Goal: Task Accomplishment & Management: Use online tool/utility

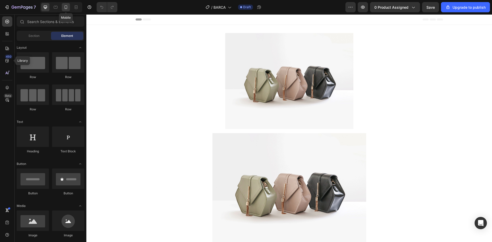
click at [66, 6] on icon at bounding box center [65, 7] width 5 height 5
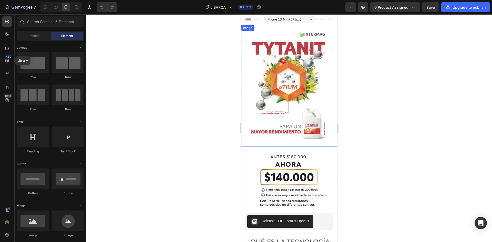
click at [295, 88] on img at bounding box center [289, 86] width 96 height 122
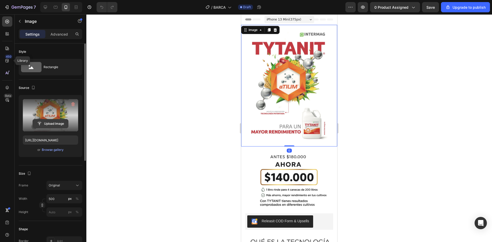
click at [47, 124] on input "file" at bounding box center [50, 123] width 35 height 9
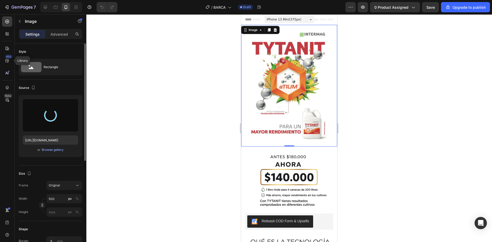
type input "[URL][DOMAIN_NAME]"
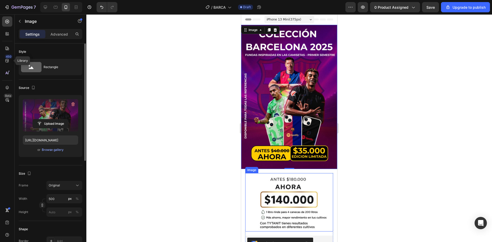
click at [317, 150] on img at bounding box center [289, 202] width 88 height 59
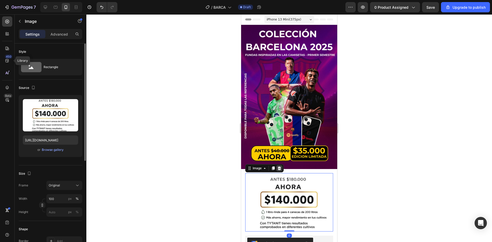
click at [281, 150] on icon at bounding box center [279, 168] width 4 height 4
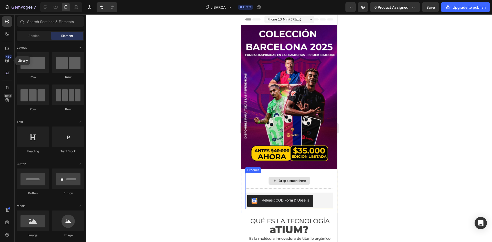
click at [258, 150] on div "Drop element here" at bounding box center [289, 180] width 88 height 15
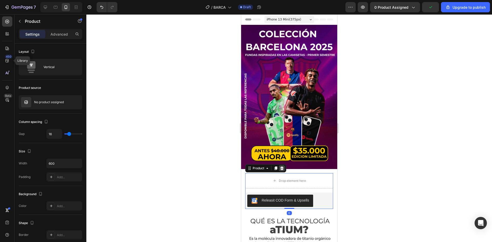
click at [280, 150] on icon at bounding box center [282, 168] width 4 height 4
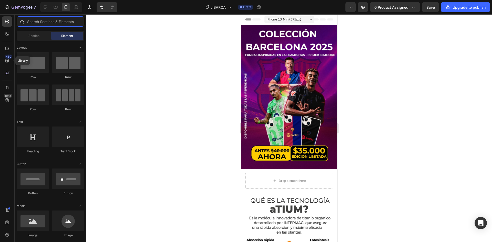
click at [39, 23] on input "text" at bounding box center [51, 21] width 68 height 10
click at [103, 6] on icon "Undo/Redo" at bounding box center [101, 7] width 5 height 5
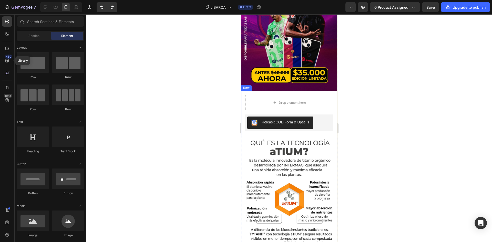
scroll to position [128, 0]
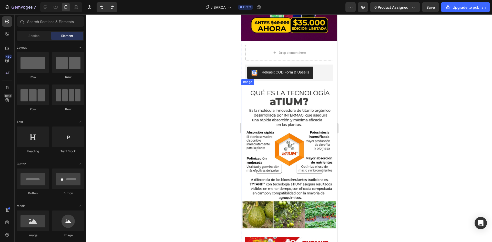
click at [305, 127] on img at bounding box center [289, 157] width 96 height 144
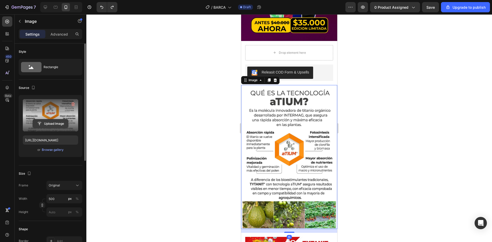
click at [60, 123] on input "file" at bounding box center [50, 123] width 35 height 9
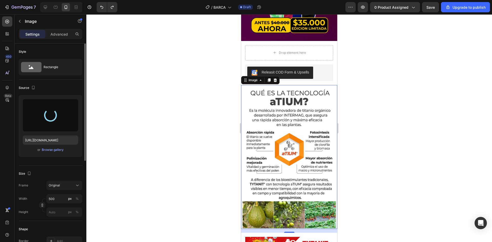
type input "[URL][DOMAIN_NAME]"
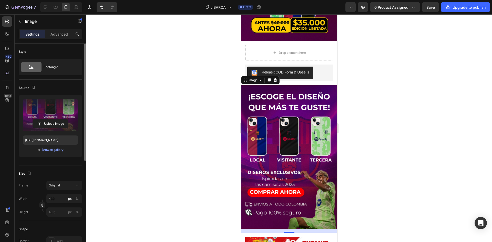
scroll to position [102, 0]
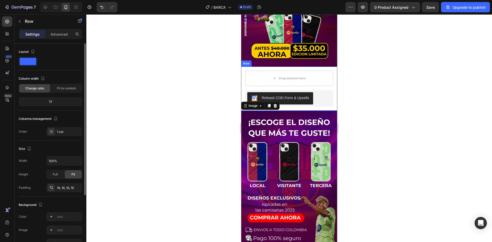
click at [327, 86] on div "Drop element here Releasit COD Form & Upsells Releasit COD Form & Upsells Produ…" at bounding box center [289, 89] width 96 height 44
click at [57, 34] on p "Advanced" at bounding box center [58, 33] width 17 height 5
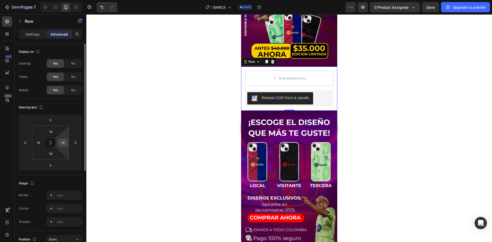
click at [64, 144] on input "16" at bounding box center [63, 143] width 8 height 8
type input "0"
click at [39, 142] on input "16" at bounding box center [39, 143] width 8 height 8
type input "0"
click at [50, 133] on input "16" at bounding box center [51, 132] width 10 height 8
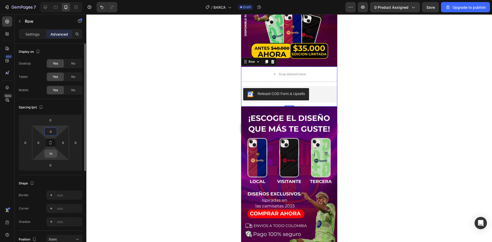
type input "0"
click at [51, 150] on input "16" at bounding box center [51, 154] width 10 height 8
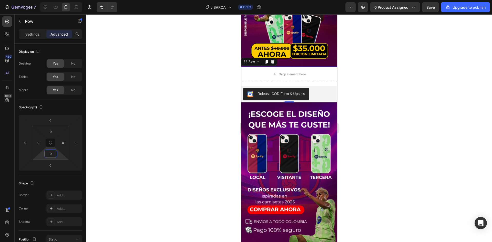
type input "0"
click at [120, 148] on div at bounding box center [288, 128] width 405 height 228
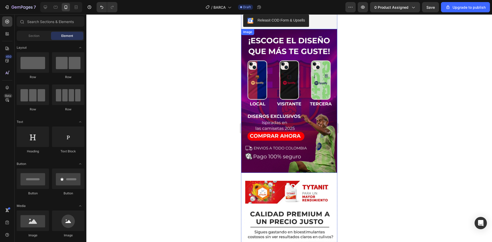
scroll to position [179, 0]
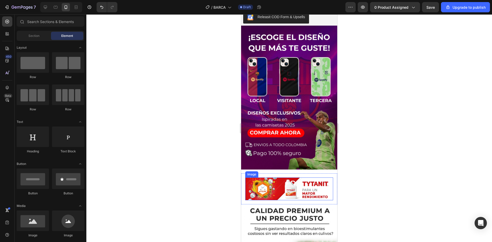
click at [276, 150] on img at bounding box center [289, 188] width 88 height 23
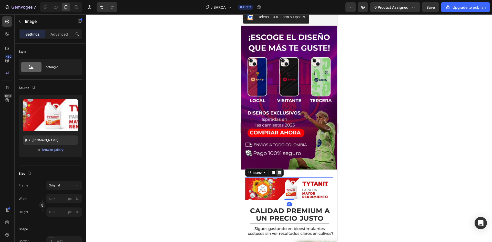
click at [279, 150] on icon at bounding box center [279, 173] width 3 height 4
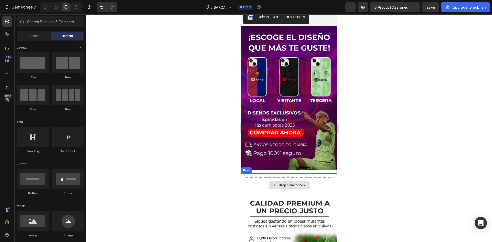
click at [262, 150] on div "Drop element here" at bounding box center [289, 184] width 88 height 15
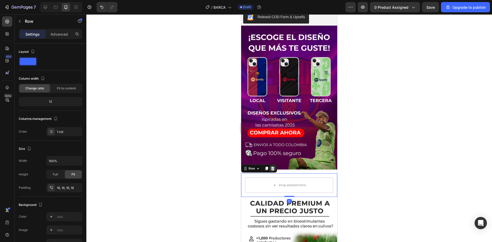
click at [272, 150] on icon at bounding box center [272, 169] width 3 height 4
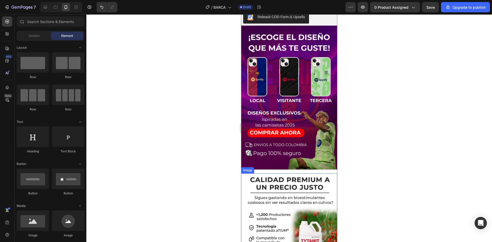
click at [279, 150] on img at bounding box center [289, 245] width 96 height 144
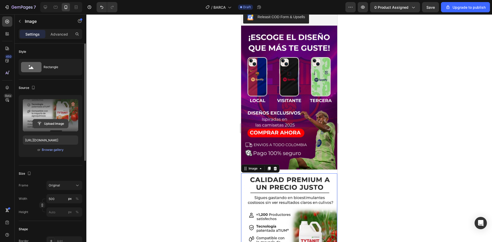
click at [43, 120] on input "file" at bounding box center [50, 123] width 35 height 9
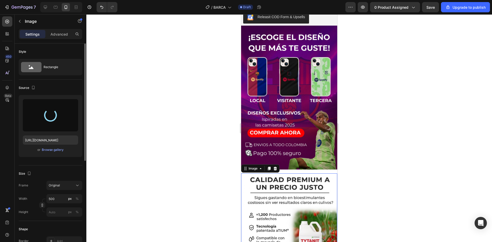
type input "[URL][DOMAIN_NAME]"
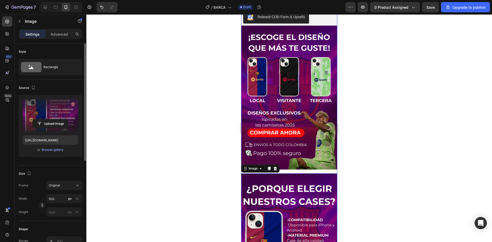
click at [317, 150] on div "Image Drop element here Releasit COD Form & Upsells Releasit COD Form & Upsells…" at bounding box center [289, 226] width 96 height 760
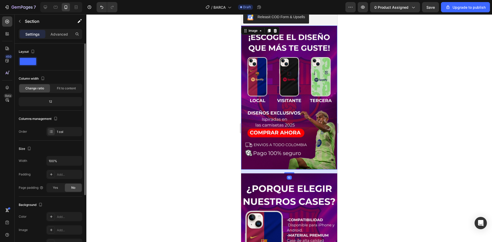
click at [300, 138] on img at bounding box center [289, 98] width 96 height 144
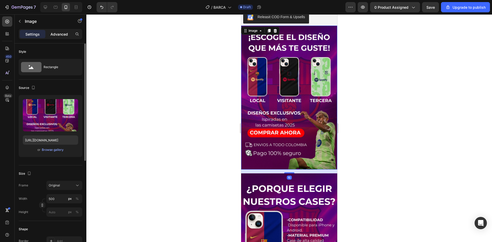
click at [59, 36] on p "Advanced" at bounding box center [58, 33] width 17 height 5
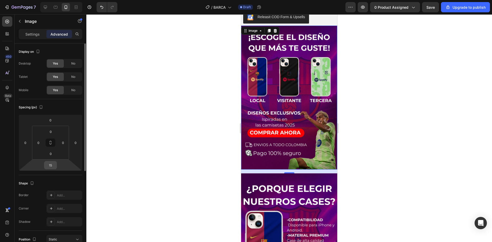
click at [52, 150] on input "15" at bounding box center [50, 165] width 10 height 8
type input "0"
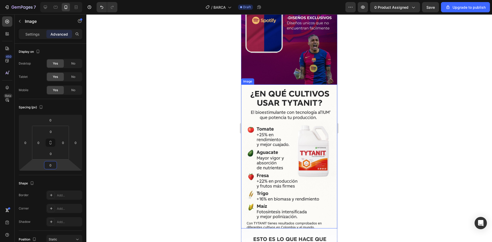
scroll to position [410, 0]
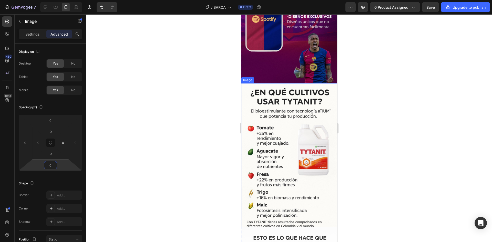
click at [281, 150] on img at bounding box center [289, 155] width 96 height 144
click at [274, 76] on icon at bounding box center [274, 78] width 3 height 4
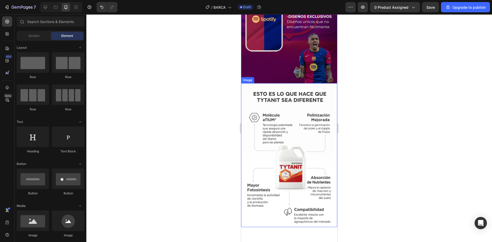
click at [289, 122] on img at bounding box center [289, 155] width 96 height 144
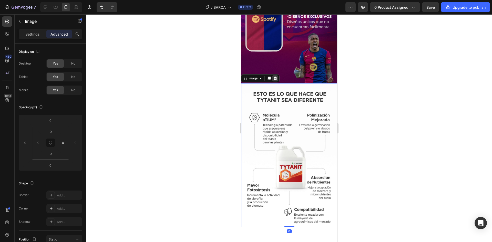
click at [275, 76] on icon at bounding box center [274, 78] width 3 height 4
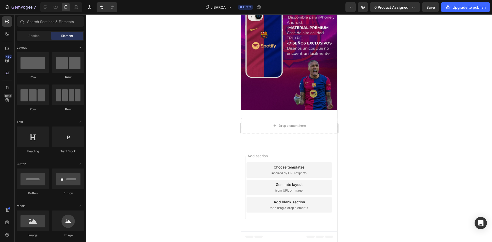
scroll to position [366, 0]
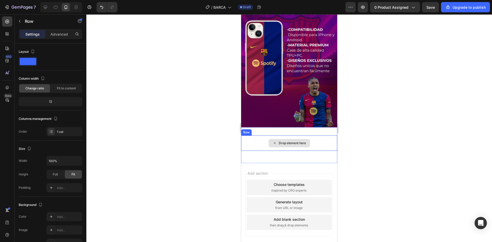
click at [323, 135] on div "Drop element here" at bounding box center [289, 142] width 96 height 15
click at [271, 129] on icon at bounding box center [272, 131] width 3 height 4
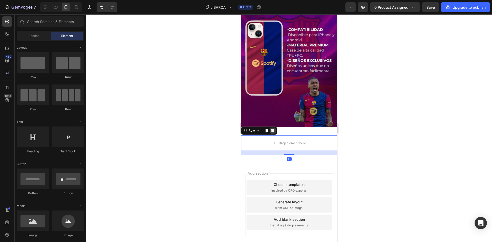
scroll to position [361, 0]
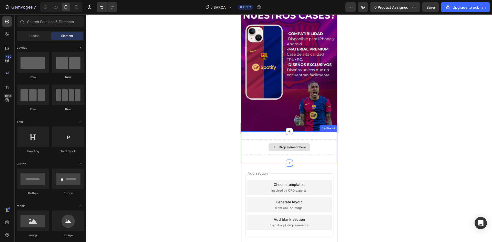
click at [282, 143] on div "Drop element here" at bounding box center [288, 147] width 41 height 8
click at [258, 140] on div "Drop element here" at bounding box center [289, 147] width 96 height 15
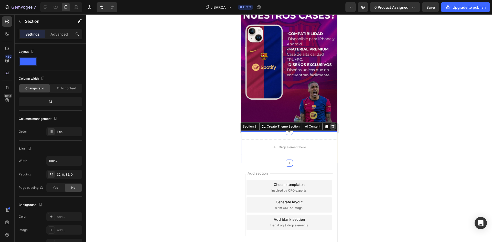
click at [327, 124] on icon at bounding box center [332, 126] width 4 height 4
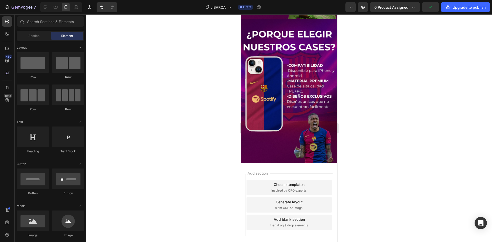
click at [302, 150] on div "Add section Choose templates inspired by CRO experts Generate layout from URL o…" at bounding box center [289, 206] width 96 height 86
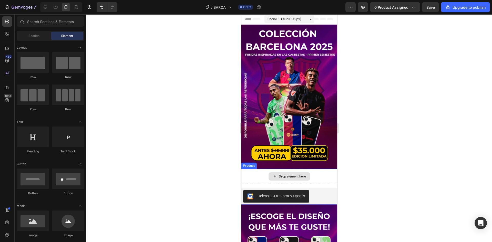
scroll to position [0, 0]
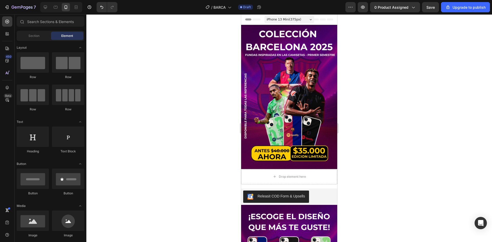
click at [284, 20] on span "iPhone 13 Mini ( 375 px)" at bounding box center [283, 19] width 35 height 5
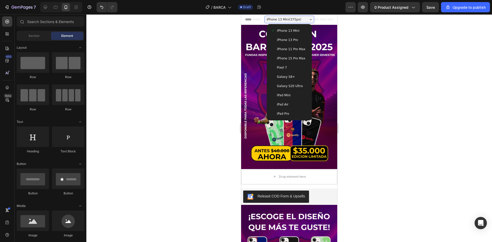
click at [289, 55] on div "iPhone 15 Pro Max" at bounding box center [289, 58] width 41 height 9
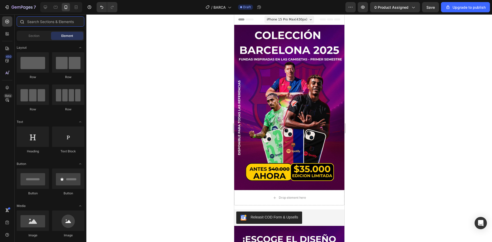
click at [51, 20] on input "text" at bounding box center [51, 21] width 68 height 10
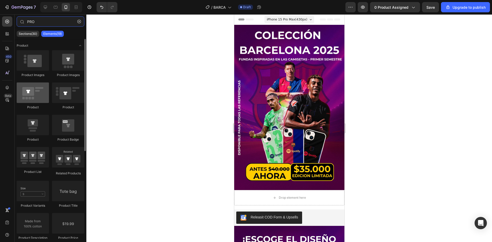
type input "PRO"
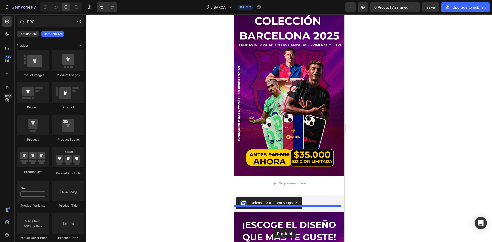
scroll to position [41, 0]
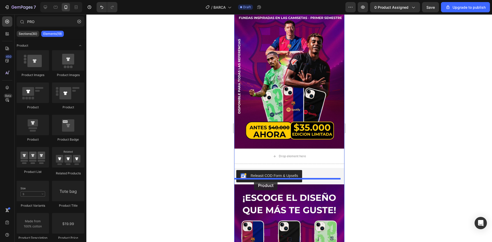
drag, startPoint x: 265, startPoint y: 115, endPoint x: 253, endPoint y: 180, distance: 66.6
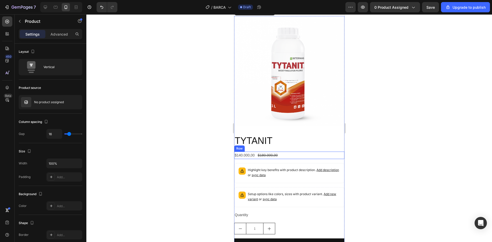
scroll to position [221, 0]
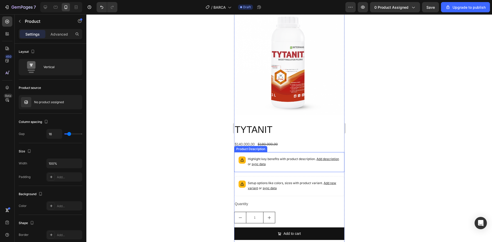
click at [294, 150] on div "Highlight key benefits with product description. Add description or sync data" at bounding box center [288, 161] width 105 height 15
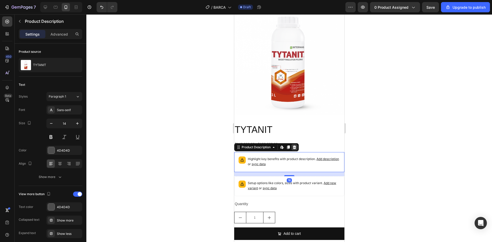
click at [296, 144] on div at bounding box center [294, 147] width 6 height 6
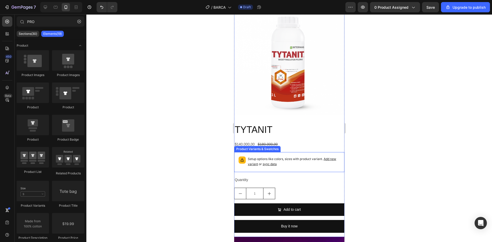
click at [301, 150] on p "Setup options like colors, sizes with product variant. Add new variant or sync …" at bounding box center [293, 161] width 92 height 10
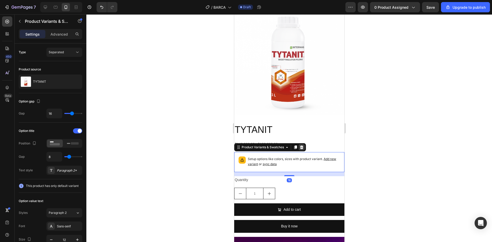
click at [300, 145] on icon at bounding box center [301, 147] width 4 height 4
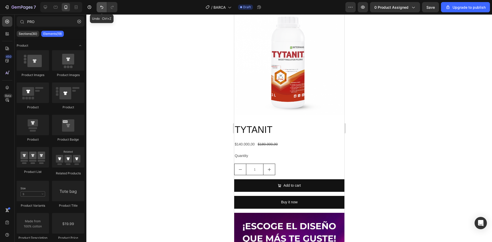
click at [101, 6] on icon "Undo/Redo" at bounding box center [101, 7] width 3 height 3
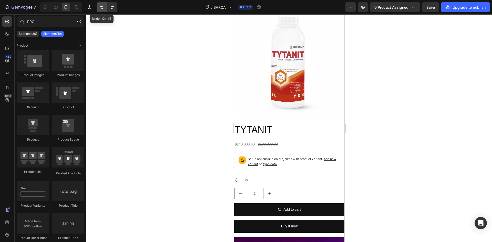
click at [101, 6] on icon "Undo/Redo" at bounding box center [101, 7] width 3 height 3
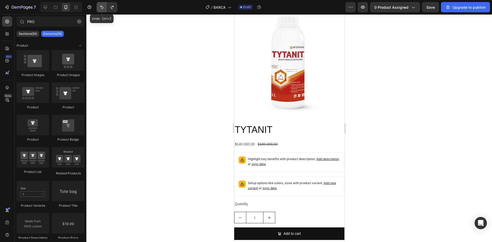
click at [101, 6] on icon "Undo/Redo" at bounding box center [101, 7] width 3 height 3
click at [100, 9] on icon "Undo/Redo" at bounding box center [101, 7] width 5 height 5
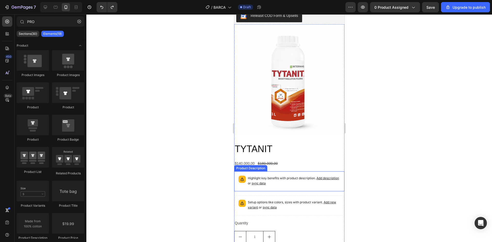
scroll to position [144, 0]
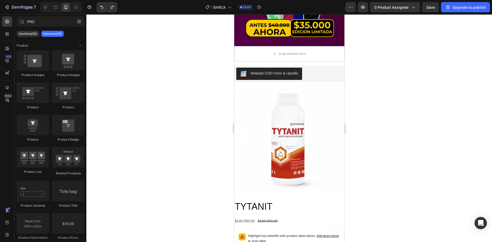
click at [321, 95] on img at bounding box center [289, 137] width 110 height 110
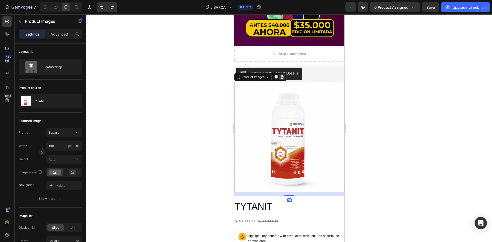
click at [283, 75] on icon at bounding box center [281, 77] width 3 height 4
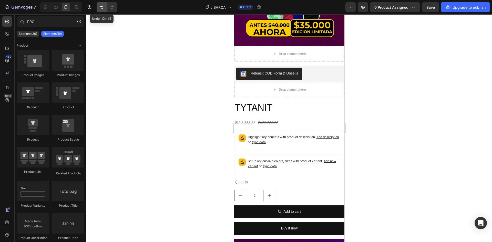
click at [106, 8] on button "Undo/Redo" at bounding box center [102, 7] width 10 height 10
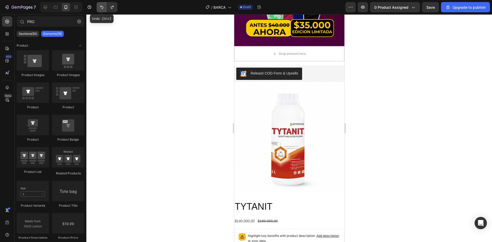
click at [106, 8] on button "Undo/Redo" at bounding box center [102, 7] width 10 height 10
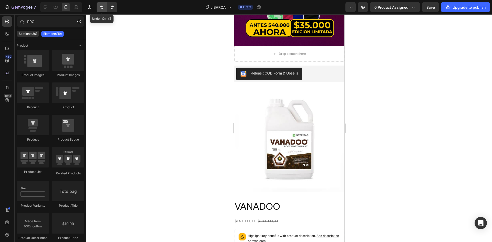
click at [105, 11] on button "Undo/Redo" at bounding box center [102, 7] width 10 height 10
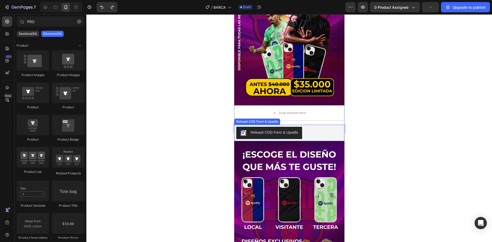
scroll to position [0, 0]
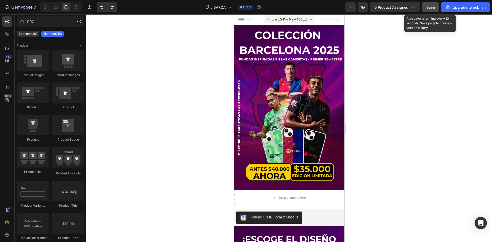
click at [327, 7] on span "Save" at bounding box center [430, 7] width 8 height 4
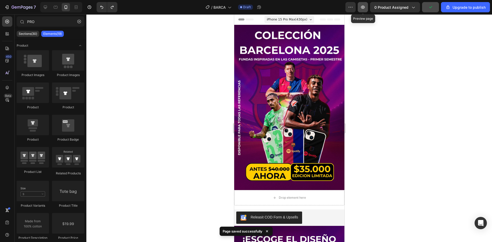
click at [327, 8] on button "button" at bounding box center [362, 7] width 10 height 10
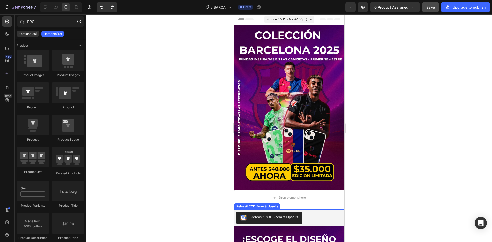
click at [327, 150] on div "Releasit COD Form & Upsells" at bounding box center [289, 217] width 106 height 12
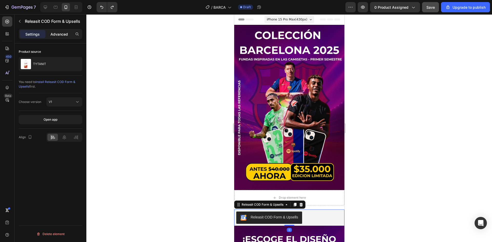
click at [56, 36] on p "Advanced" at bounding box center [58, 33] width 17 height 5
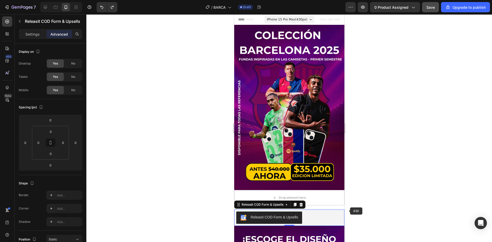
click at [327, 150] on div at bounding box center [288, 128] width 405 height 228
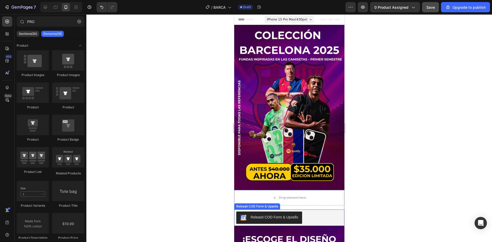
click at [327, 150] on div "Releasit COD Form & Upsells" at bounding box center [289, 217] width 106 height 12
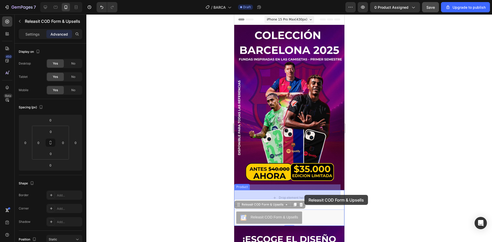
drag, startPoint x: 296, startPoint y: 214, endPoint x: 304, endPoint y: 195, distance: 20.8
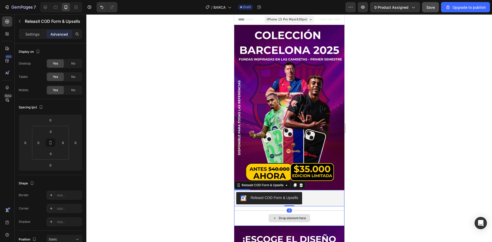
click at [327, 150] on div "Drop element here" at bounding box center [289, 217] width 110 height 15
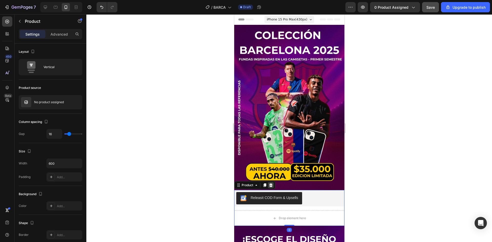
click at [273, 150] on div at bounding box center [270, 185] width 6 height 6
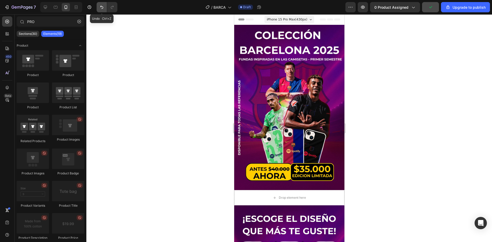
click at [105, 9] on button "Undo/Redo" at bounding box center [102, 7] width 10 height 10
